Goal: Task Accomplishment & Management: Manage account settings

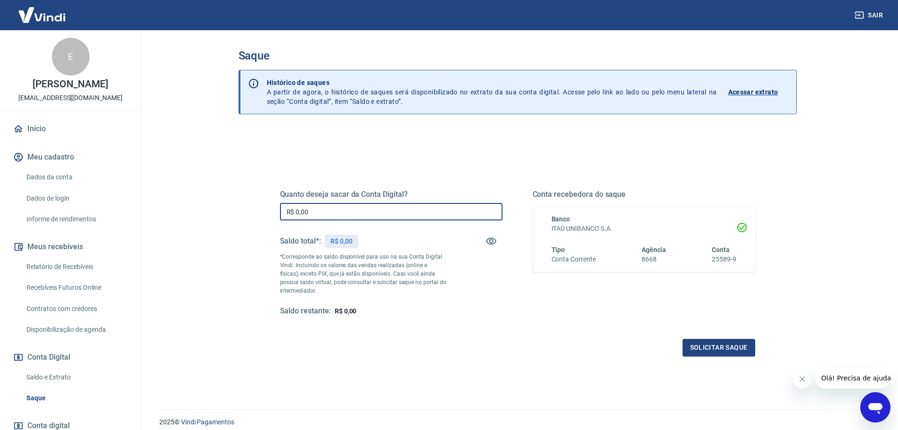
click at [365, 203] on input "R$ 0,00" at bounding box center [391, 211] width 223 height 17
click at [33, 407] on link "Saque" at bounding box center [76, 397] width 107 height 19
click at [46, 385] on link "Saldo e Extrato" at bounding box center [76, 376] width 107 height 19
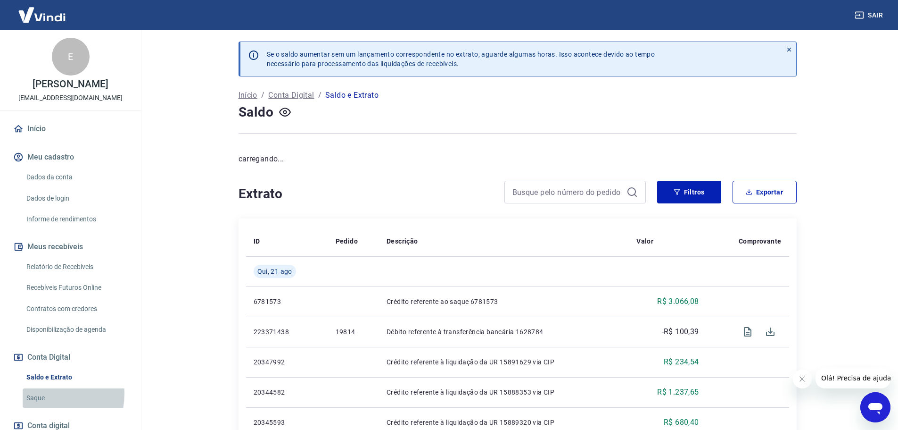
click at [42, 403] on link "Saque" at bounding box center [76, 397] width 107 height 19
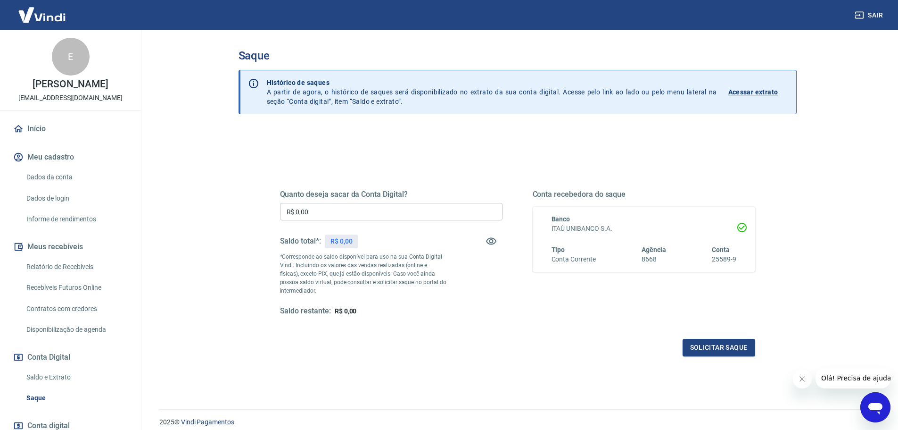
click at [226, 310] on div "Saque Histórico de saques A partir de agora, o histórico de saques será disponi…" at bounding box center [518, 213] width 604 height 367
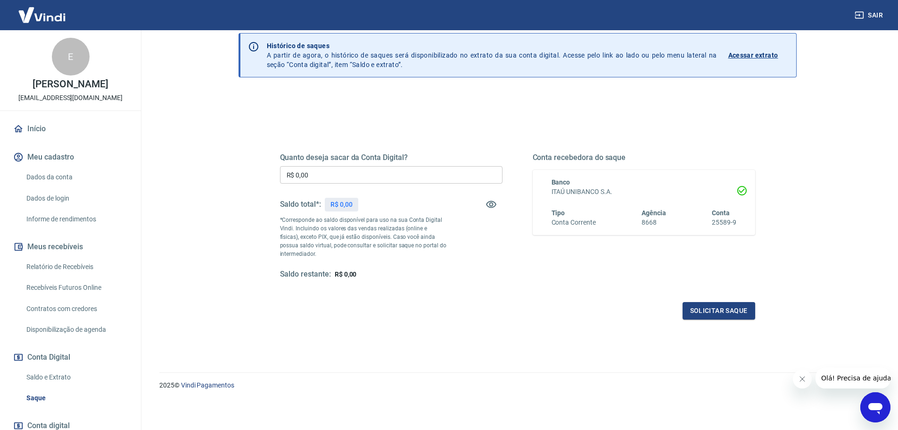
scroll to position [73, 0]
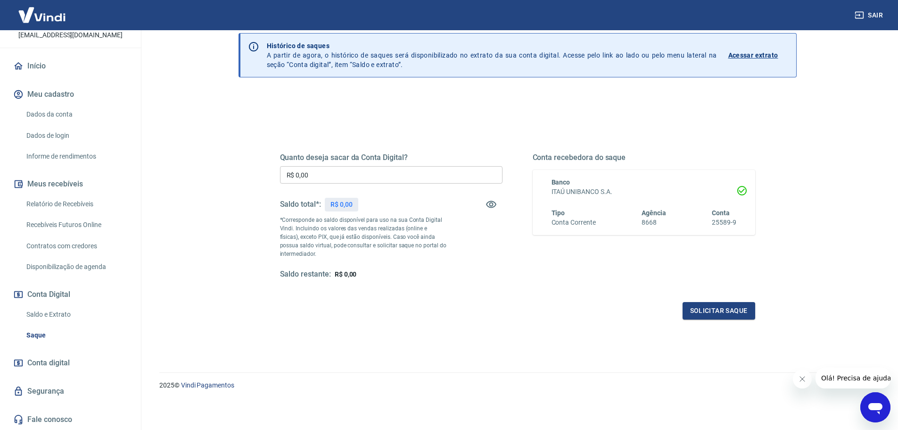
click at [505, 114] on div "Quanto deseja sacar da Conta Digital? R$ 0,00 ​ Saldo total*: R$ 0,00 *Correspo…" at bounding box center [518, 220] width 498 height 219
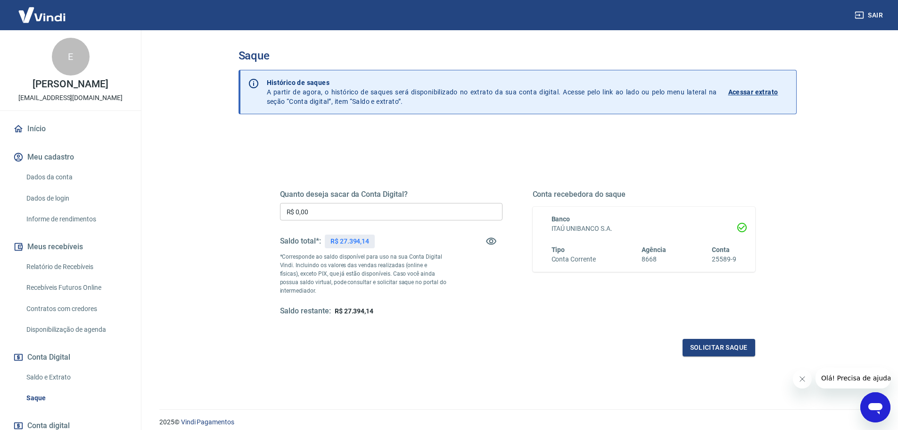
click at [407, 344] on div "Solicitar saque" at bounding box center [517, 347] width 475 height 17
drag, startPoint x: 342, startPoint y: 208, endPoint x: 258, endPoint y: 204, distance: 84.1
click at [258, 204] on div "Quanto deseja sacar da Conta Digital? R$ 0,00 ​ Saldo total*: R$ 27.394,14 *Cor…" at bounding box center [517, 257] width 521 height 219
type input "R$ 26.000,00"
click at [724, 347] on button "Solicitar saque" at bounding box center [719, 347] width 73 height 17
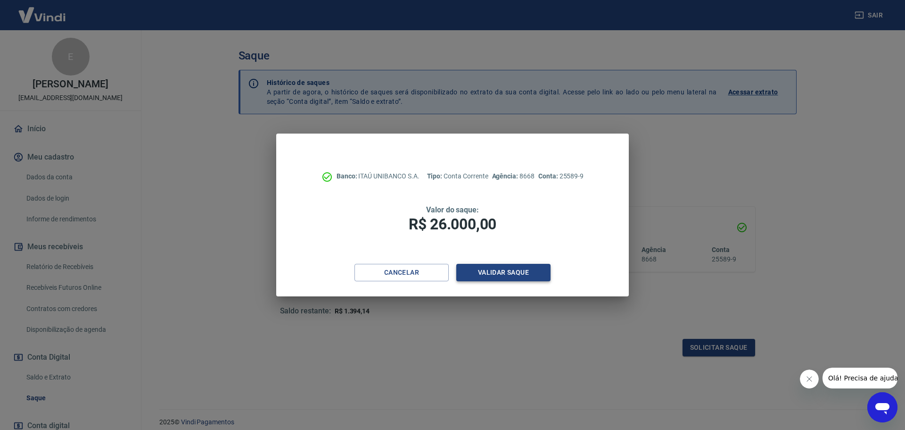
click at [504, 275] on button "Validar saque" at bounding box center [503, 272] width 94 height 17
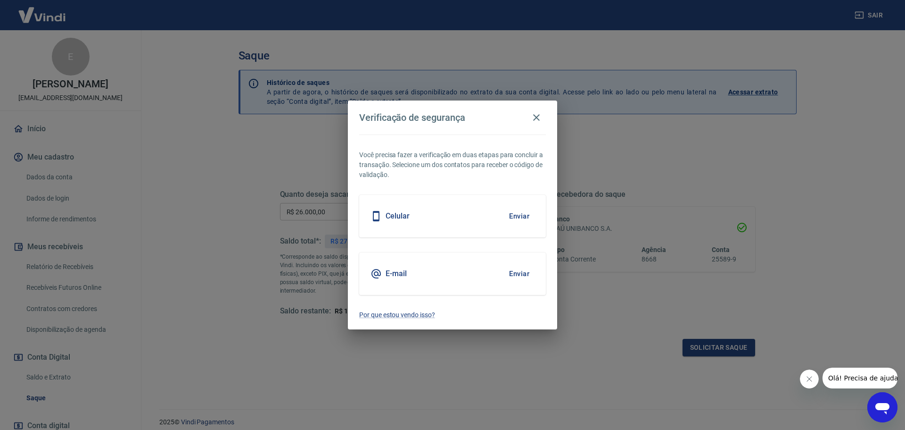
click at [517, 217] on button "Enviar" at bounding box center [519, 216] width 31 height 20
click at [521, 217] on button "Enviar" at bounding box center [519, 216] width 31 height 20
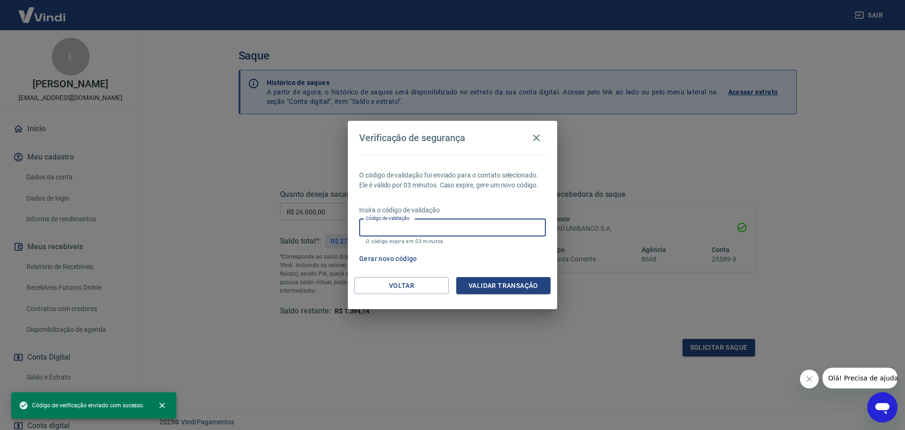
click at [468, 230] on input "Código de validação" at bounding box center [452, 227] width 187 height 17
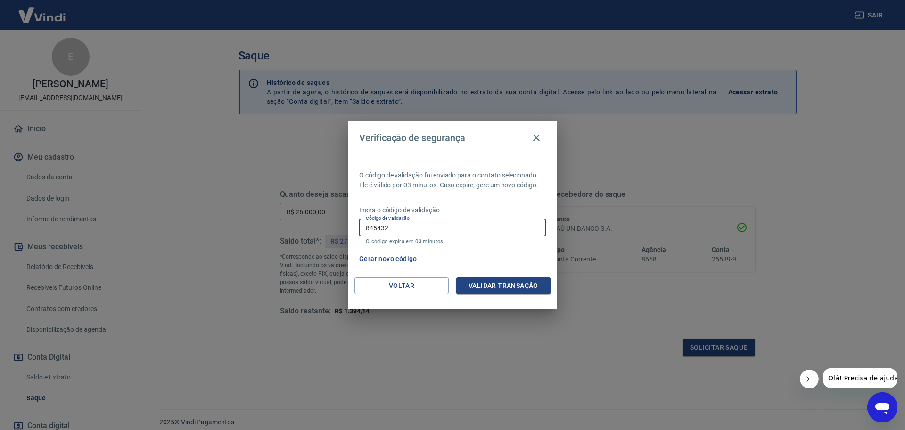
click at [497, 284] on button "Validar transação" at bounding box center [503, 285] width 94 height 17
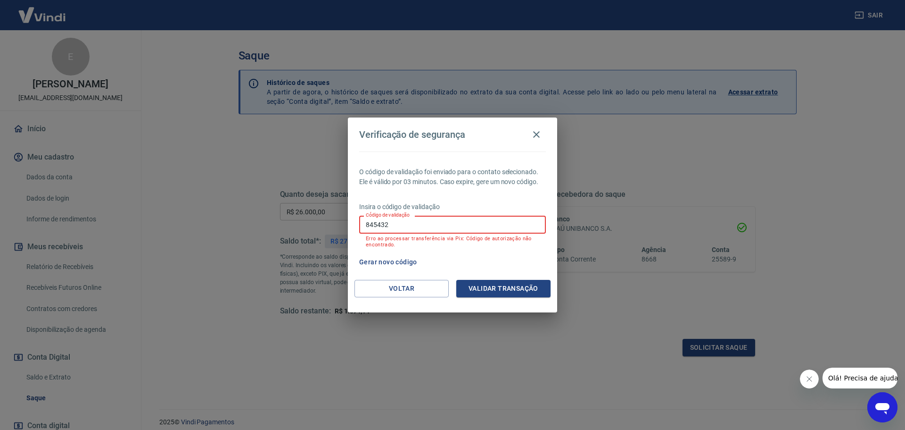
click at [436, 224] on input "845432" at bounding box center [452, 223] width 187 height 17
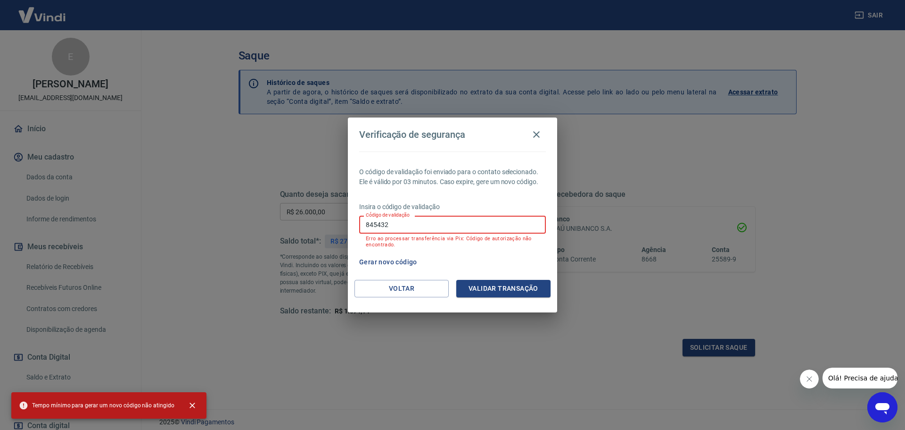
click at [455, 222] on input "845432" at bounding box center [452, 223] width 187 height 17
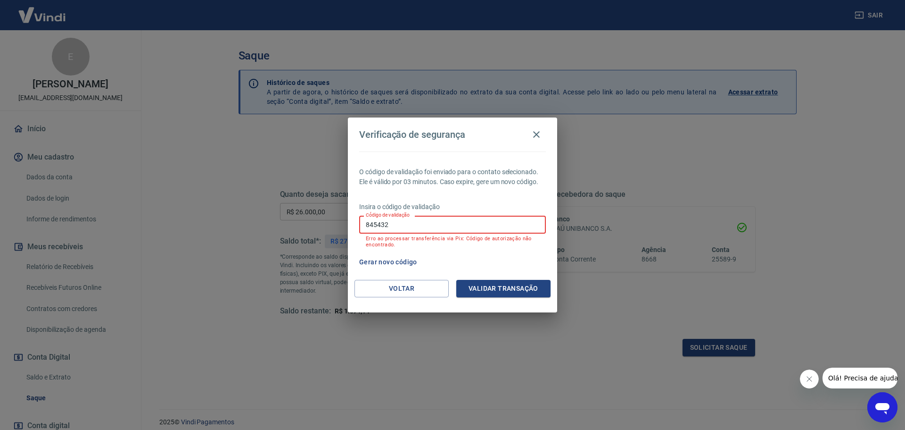
click at [455, 222] on input "845432" at bounding box center [452, 223] width 187 height 17
type input "728760"
click at [505, 286] on button "Validar transação" at bounding box center [503, 288] width 94 height 17
